Goal: Transaction & Acquisition: Purchase product/service

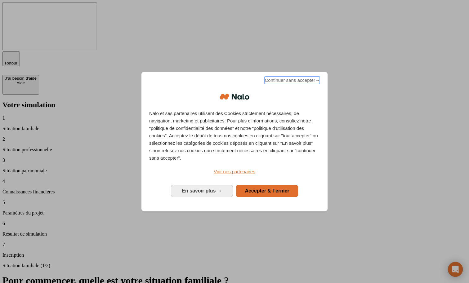
click at [290, 84] on span "Continuer sans accepter →" at bounding box center [292, 80] width 55 height 7
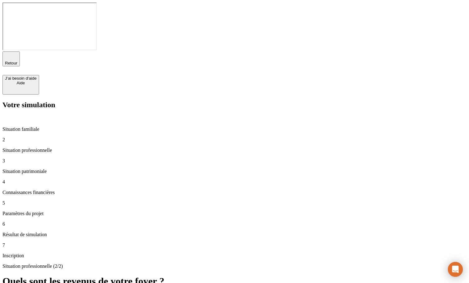
type input "100 000"
type input "0"
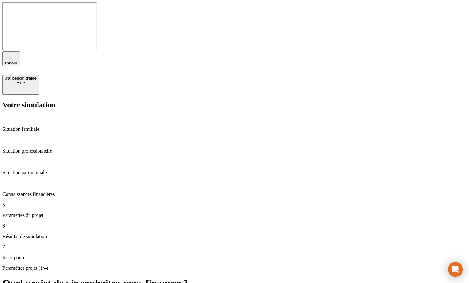
type input "43"
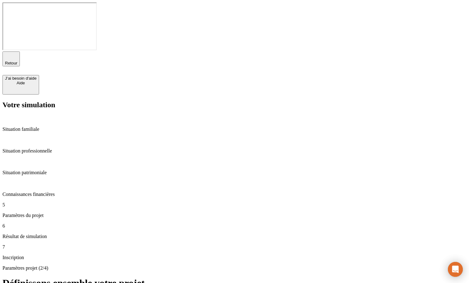
type input "60"
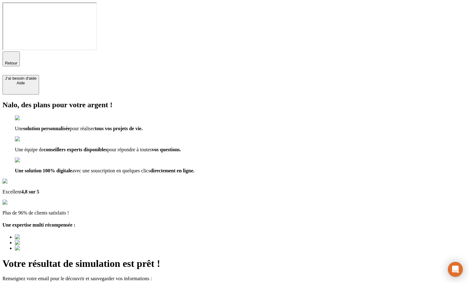
type input "a@[DOMAIN_NAME]"
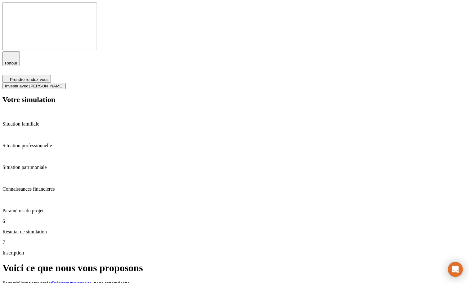
click at [63, 84] on span "Investir avec [PERSON_NAME]" at bounding box center [34, 86] width 58 height 5
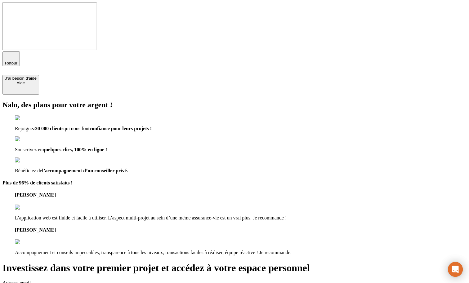
type input "a"
type input "[EMAIL_ADDRESS][DOMAIN_NAME]"
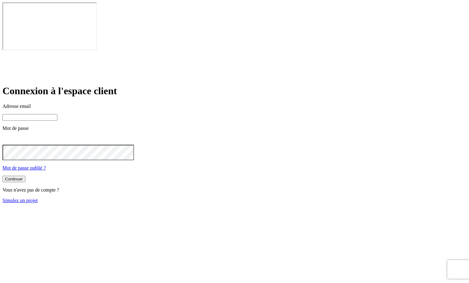
click at [57, 114] on input at bounding box center [29, 117] width 55 height 7
type input "james.bond+245@nalo.fr"
click at [25, 176] on button "Continuer" at bounding box center [13, 179] width 23 height 7
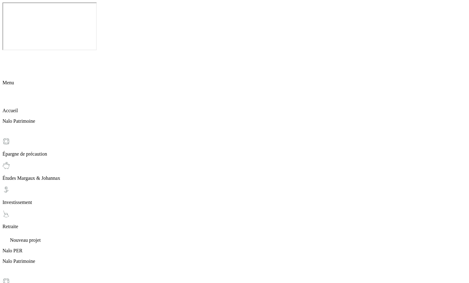
scroll to position [15, 0]
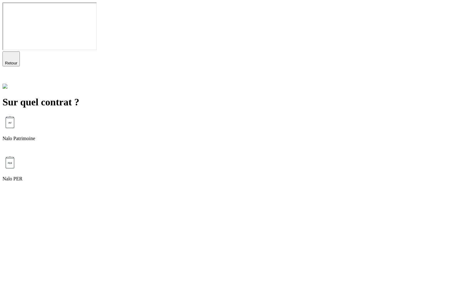
click at [208, 115] on div "Nalo Patrimoine" at bounding box center [234, 135] width 464 height 40
click at [171, 136] on p "Épargne de précaution" at bounding box center [234, 139] width 464 height 6
click at [57, 125] on input "text" at bounding box center [29, 128] width 55 height 7
type input "100"
click at [23, 138] on div "Continuer" at bounding box center [14, 140] width 18 height 5
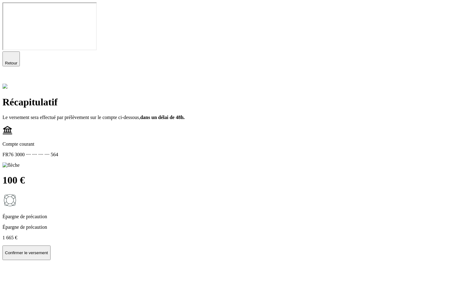
click at [166, 185] on div "Récapitulatif Le versement sera effectué par prélèvement sur le compte ci-desso…" at bounding box center [234, 178] width 464 height 164
click at [48, 251] on p "Confirmer le versement" at bounding box center [26, 253] width 43 height 5
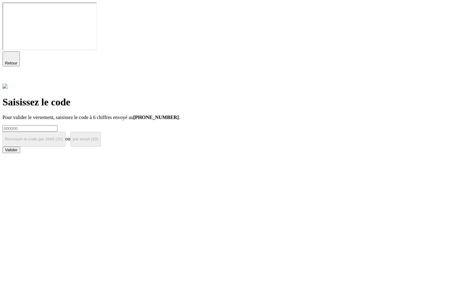
click at [57, 125] on input at bounding box center [29, 128] width 55 height 7
type input "000000"
click at [18, 148] on div "Valider" at bounding box center [11, 150] width 13 height 5
